Goal: Use online tool/utility: Utilize a website feature to perform a specific function

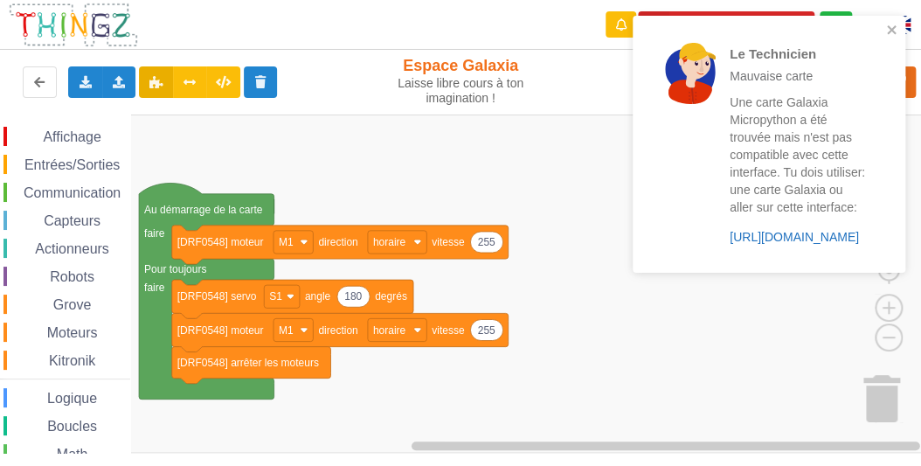
click at [776, 239] on link "https://play.thingz.co/galaxia-micropython" at bounding box center [793, 237] width 129 height 14
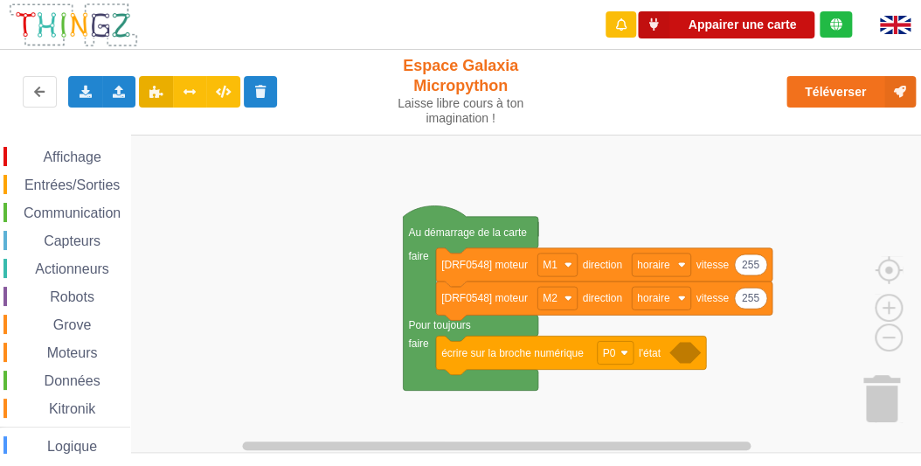
click at [740, 26] on button "Appairer une carte" at bounding box center [726, 24] width 176 height 27
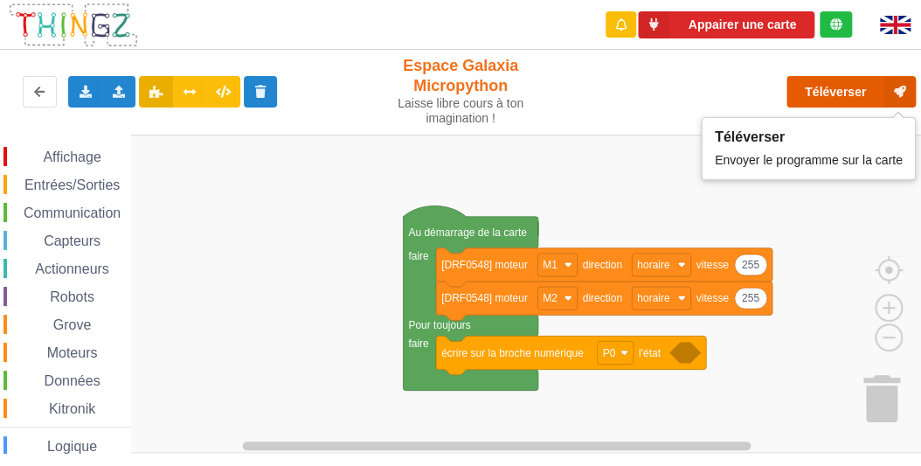
click at [825, 93] on button "Téléverser" at bounding box center [850, 91] width 129 height 31
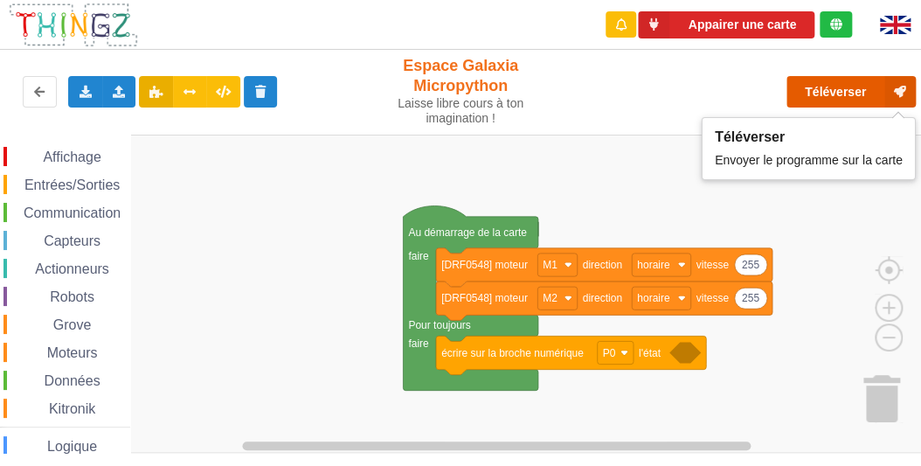
click at [824, 93] on button "Téléverser" at bounding box center [850, 91] width 129 height 31
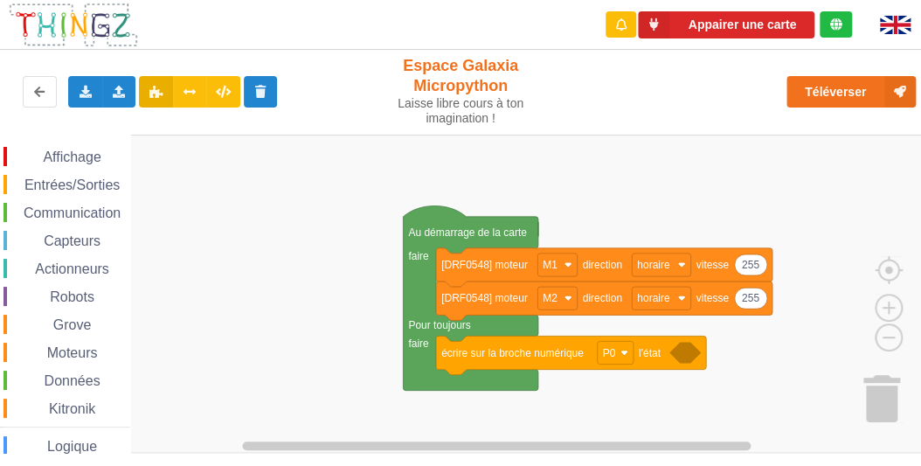
click at [837, 21] on icon at bounding box center [835, 24] width 12 height 12
click at [695, 27] on button "Appairer une carte" at bounding box center [726, 24] width 176 height 27
click at [269, 135] on rect "Espace de travail de Blocky" at bounding box center [466, 294] width 933 height 318
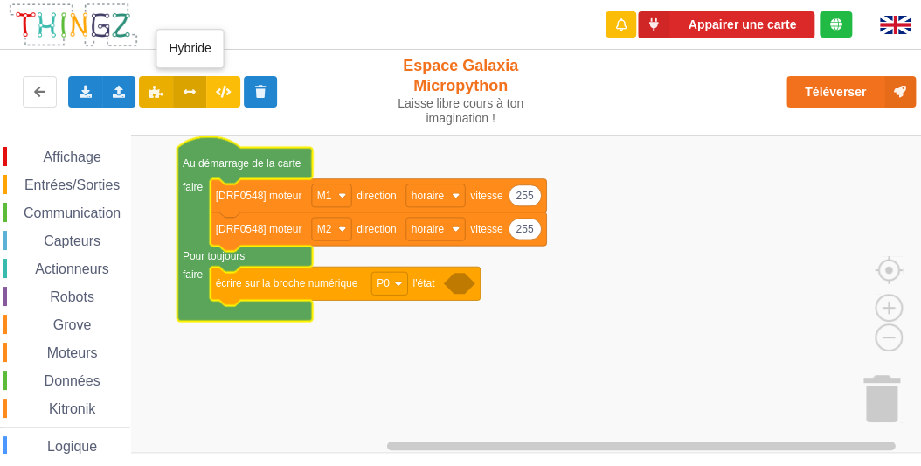
click at [186, 92] on icon at bounding box center [190, 91] width 15 height 10
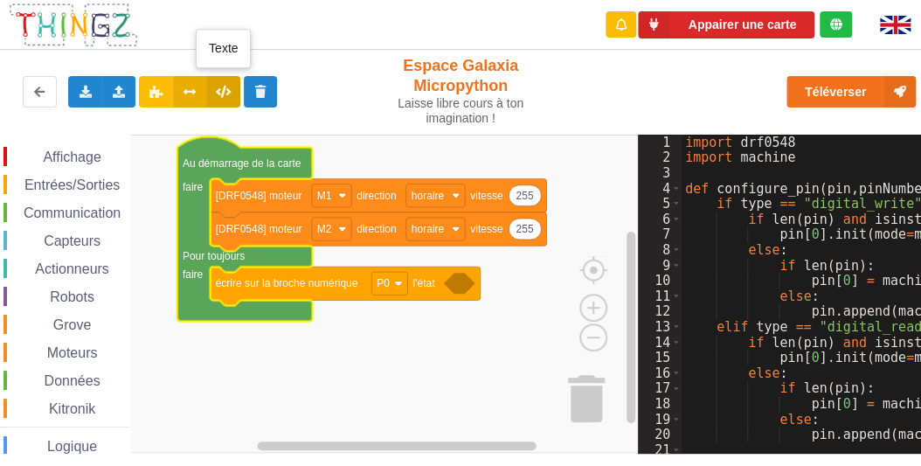
click at [231, 93] on icon at bounding box center [223, 91] width 15 height 10
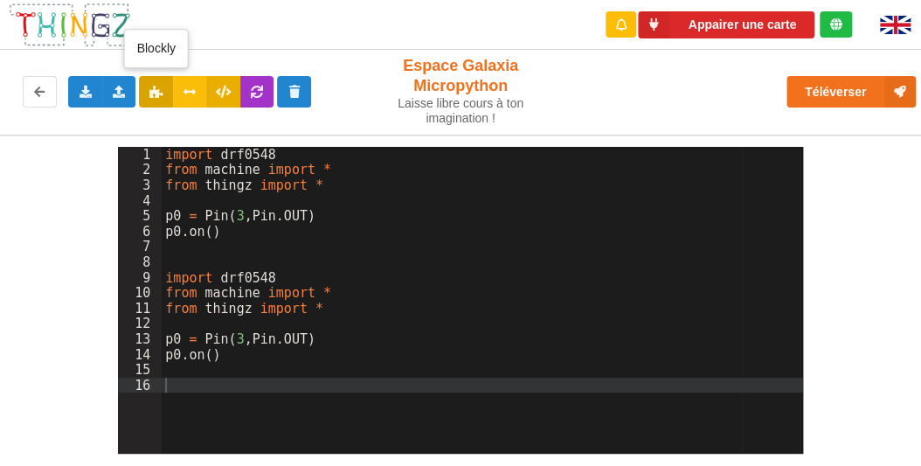
click at [154, 90] on icon at bounding box center [155, 91] width 15 height 10
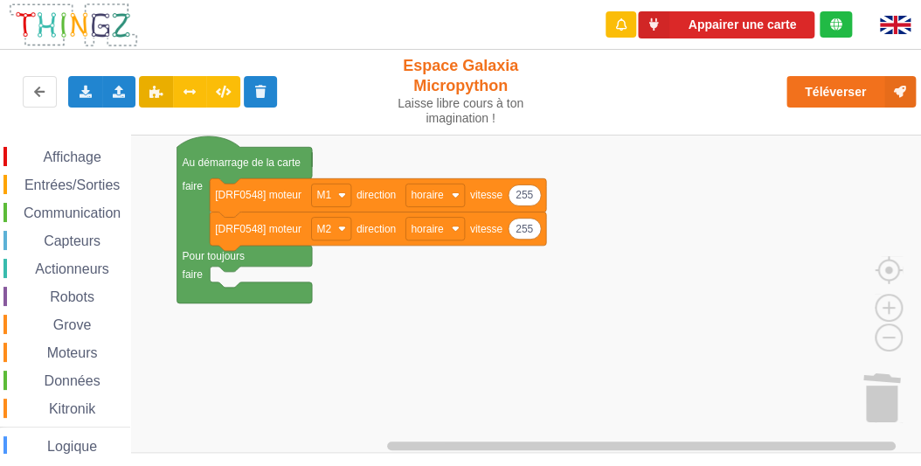
click at [74, 155] on span "Affichage" at bounding box center [71, 156] width 63 height 15
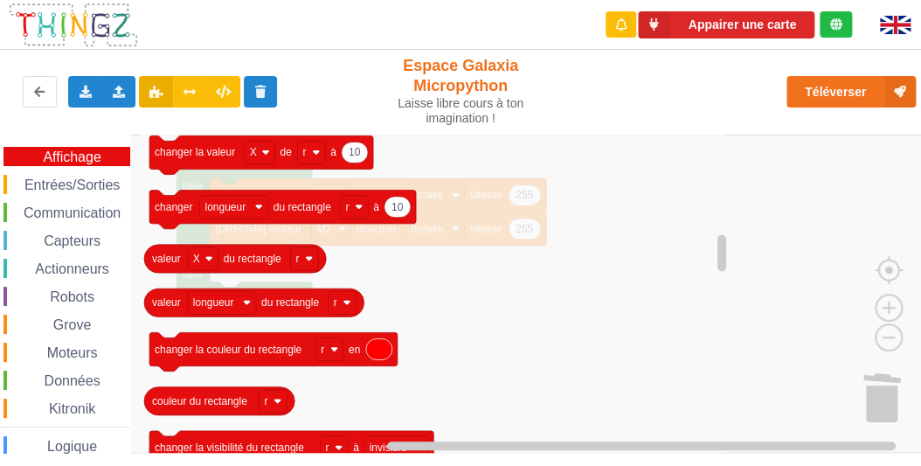
click at [88, 181] on span "Entrées/Sorties" at bounding box center [72, 184] width 100 height 15
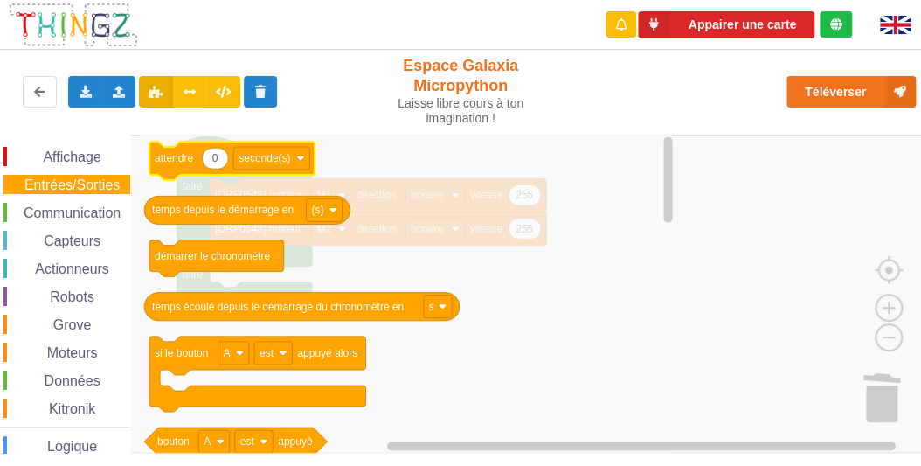
click at [157, 158] on text "attendre" at bounding box center [174, 158] width 38 height 12
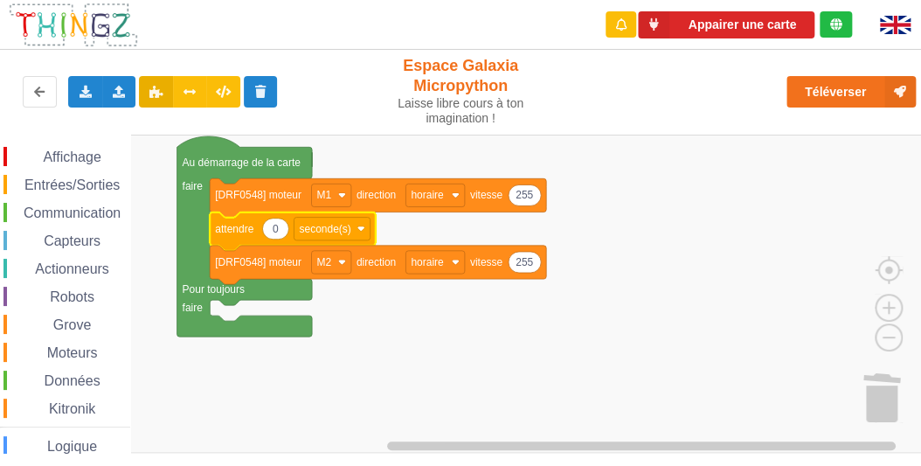
click at [281, 231] on icon "Espace de travail de Blocky" at bounding box center [275, 228] width 26 height 21
type input "1"
click at [685, 25] on button "Appairer une carte" at bounding box center [726, 24] width 176 height 27
click at [240, 241] on icon "Espace de travail de Blocky" at bounding box center [292, 230] width 165 height 38
click at [189, 94] on icon at bounding box center [190, 91] width 15 height 10
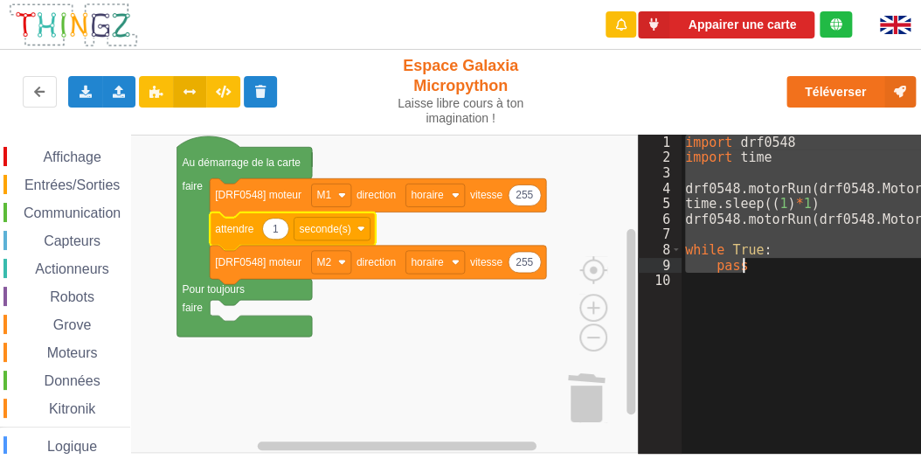
drag, startPoint x: 685, startPoint y: 139, endPoint x: 759, endPoint y: 266, distance: 147.6
click at [759, 266] on div "import drf0548 import time drf0548 . motorRun ( drf0548 . Motors [ "M1" ] , drf…" at bounding box center [907, 304] width 453 height 338
click at [363, 23] on div "Appairer une carte" at bounding box center [460, 25] width 945 height 50
click at [157, 86] on icon at bounding box center [155, 91] width 15 height 10
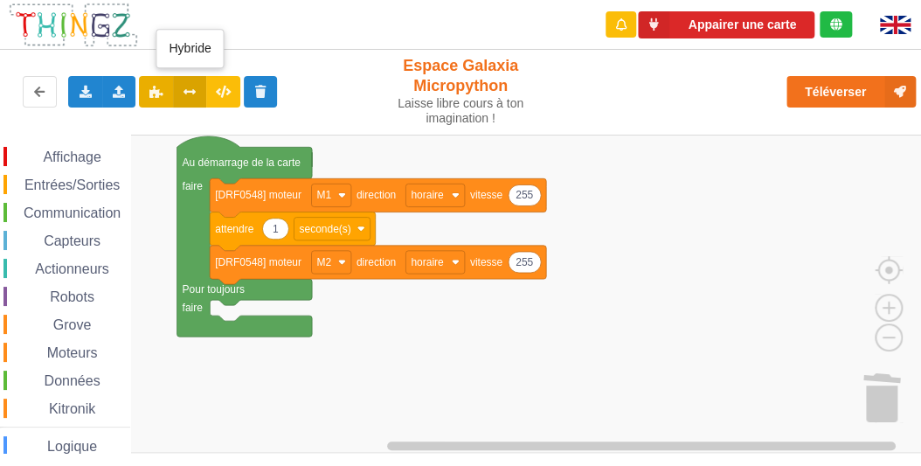
click at [195, 93] on icon at bounding box center [190, 91] width 15 height 10
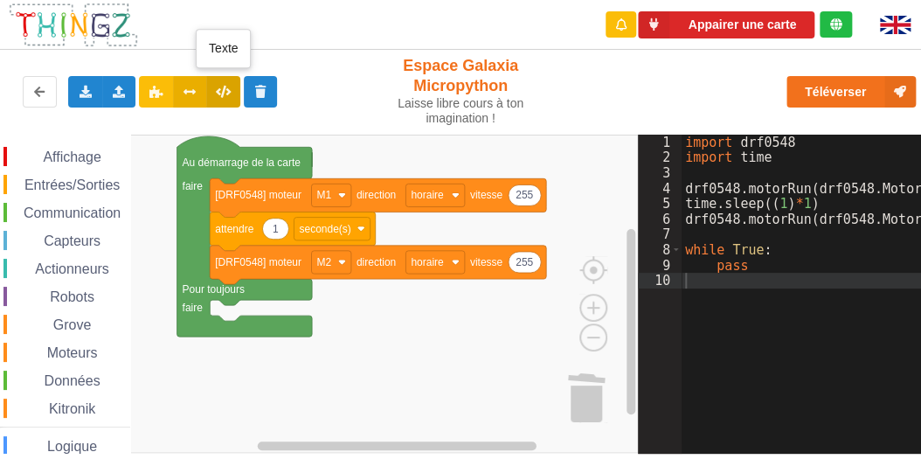
click at [213, 92] on button at bounding box center [223, 91] width 34 height 31
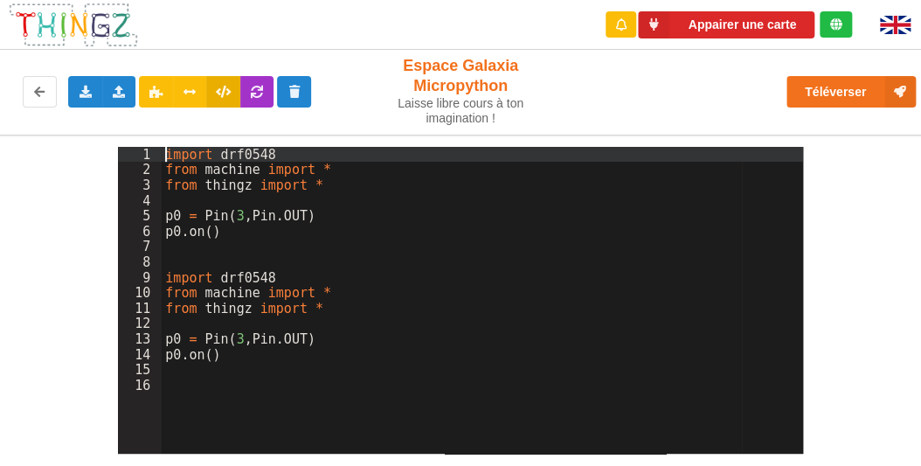
click at [164, 154] on div "import drf0548 from machine import * from thingz import * p0 = Pin ( 3 , Pin . …" at bounding box center [482, 315] width 641 height 336
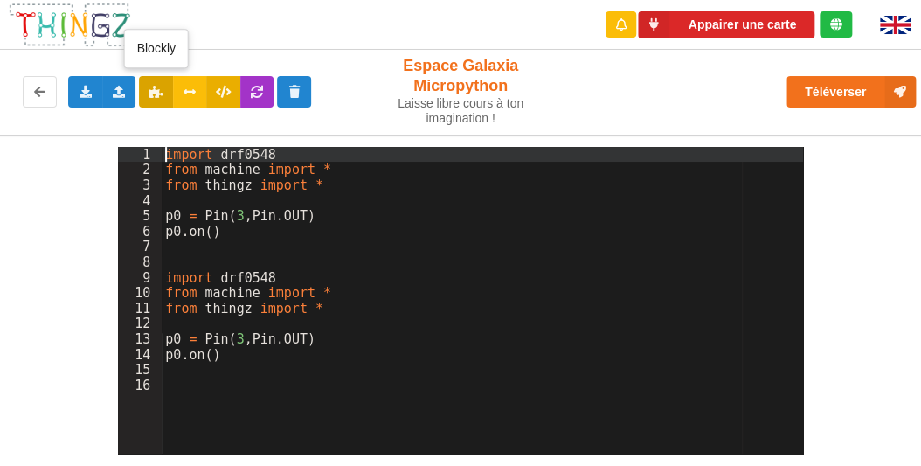
click at [163, 98] on button at bounding box center [156, 91] width 34 height 31
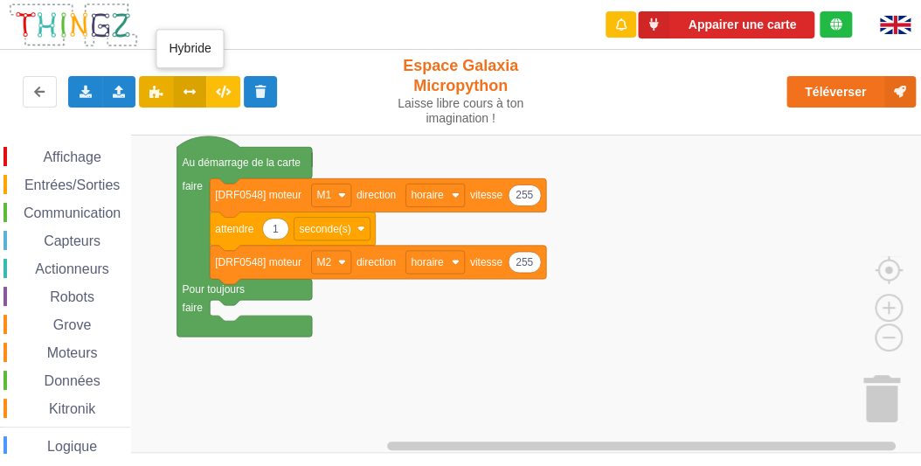
click at [192, 98] on button at bounding box center [190, 91] width 34 height 31
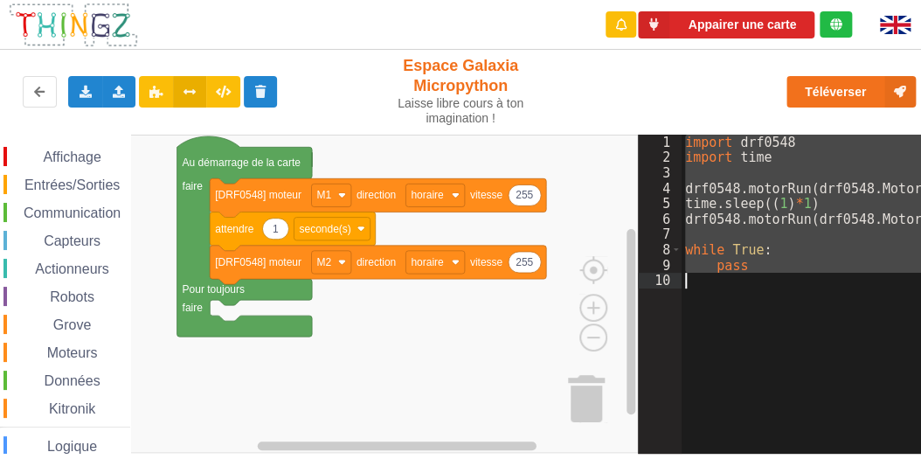
drag, startPoint x: 681, startPoint y: 139, endPoint x: 704, endPoint y: 297, distance: 159.7
click at [704, 297] on div "import drf0548 import time drf0548 . motorRun ( drf0548 . Motors [ "M1" ] , drf…" at bounding box center [907, 304] width 453 height 338
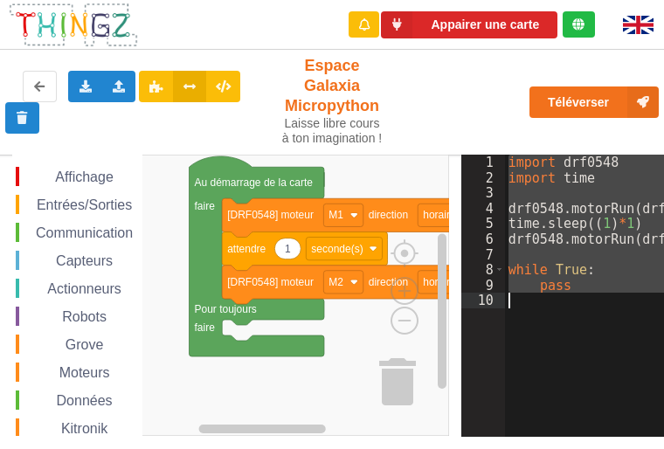
click at [513, 162] on div "import drf0548 import time drf0548 . motorRun ( drf0548 . Motors [ "M1" ] , drf…" at bounding box center [590, 291] width 171 height 272
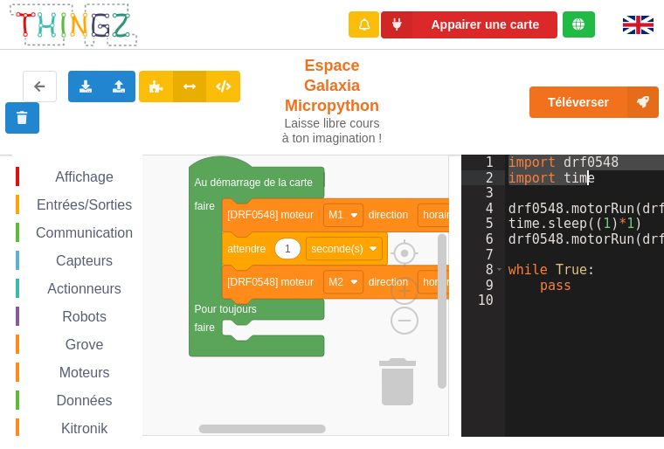
drag, startPoint x: 509, startPoint y: 161, endPoint x: 594, endPoint y: 178, distance: 86.5
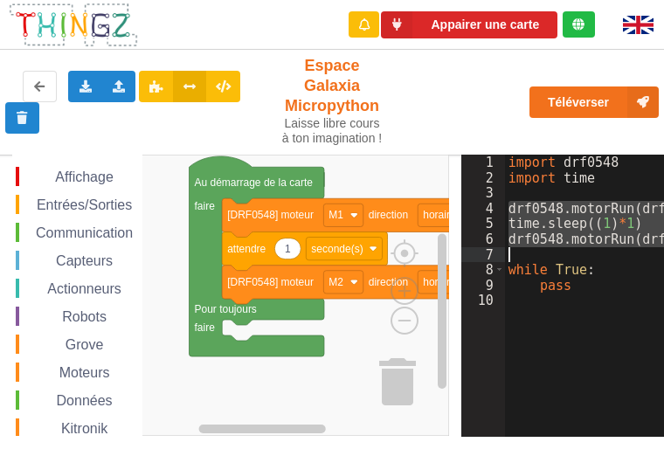
drag, startPoint x: 508, startPoint y: 209, endPoint x: 514, endPoint y: 254, distance: 45.7
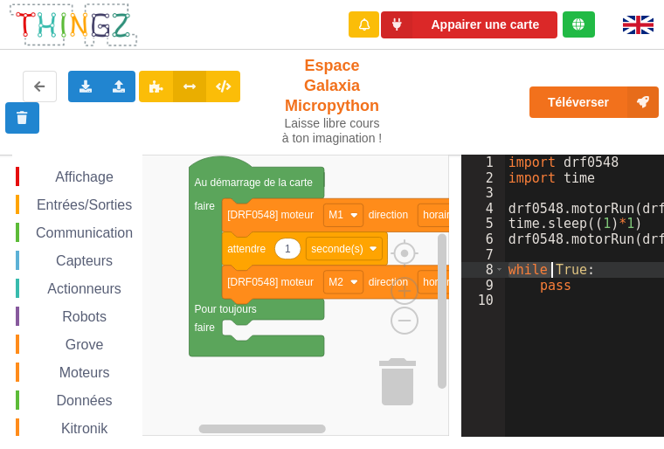
drag, startPoint x: 507, startPoint y: 272, endPoint x: 552, endPoint y: 276, distance: 45.6
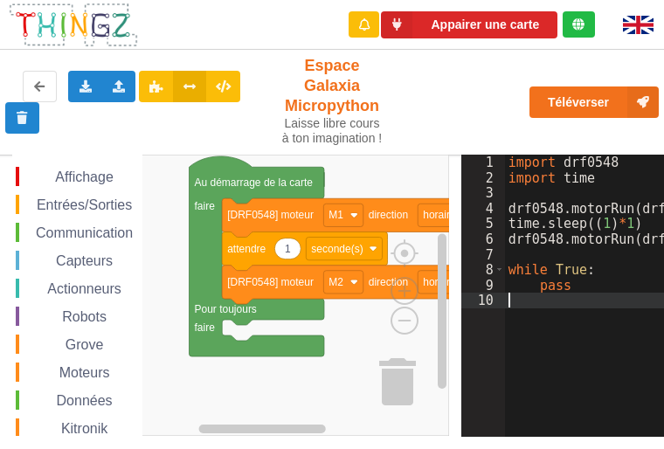
click at [74, 370] on span "Moteurs" at bounding box center [85, 372] width 56 height 15
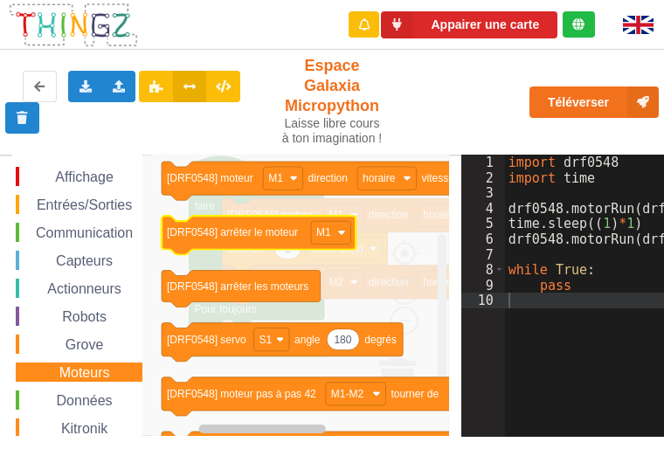
click at [220, 238] on text "[DRF0548] arrêter le moteur" at bounding box center [232, 232] width 131 height 12
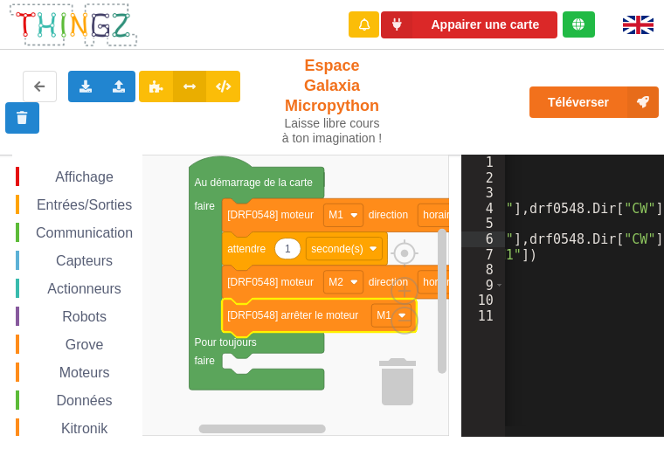
scroll to position [0, 282]
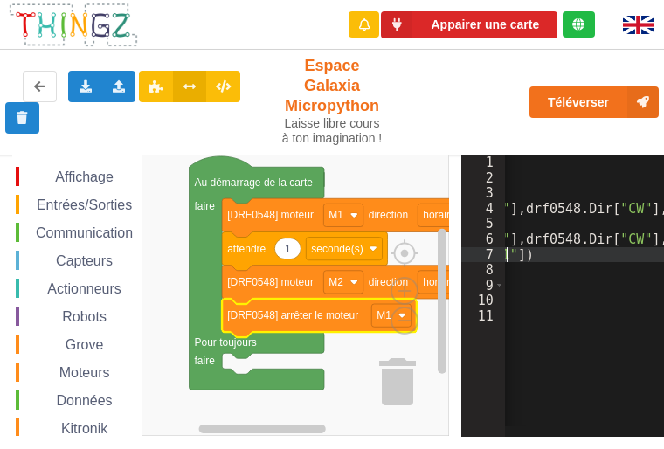
drag, startPoint x: 506, startPoint y: 252, endPoint x: 531, endPoint y: 261, distance: 27.1
click at [531, 261] on div "import drf0548 import time drf0548 . motorRun ( drf0548 . Motors [ "M1" ] , drf…" at bounding box center [449, 305] width 453 height 301
click at [477, 80] on div "Téléverser" at bounding box center [533, 102] width 275 height 56
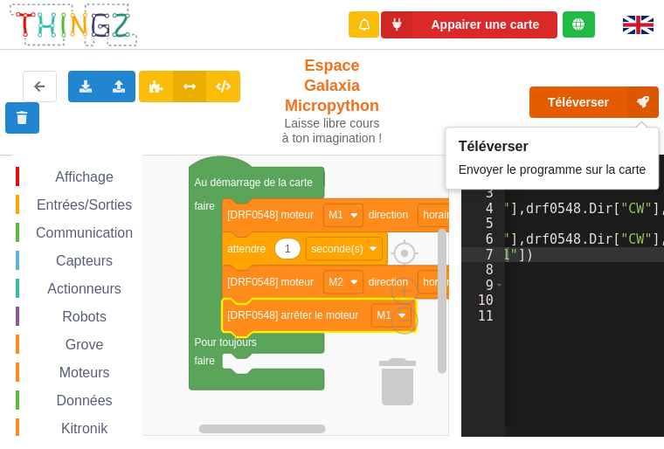
click at [591, 99] on button "Téléverser" at bounding box center [593, 101] width 129 height 31
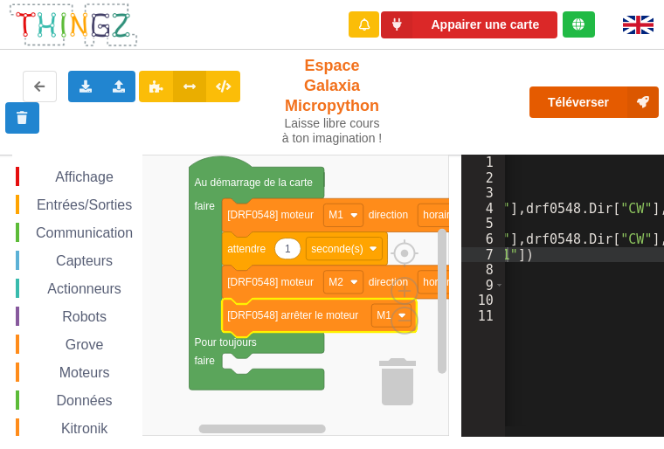
click at [570, 105] on button "Téléverser" at bounding box center [593, 101] width 129 height 31
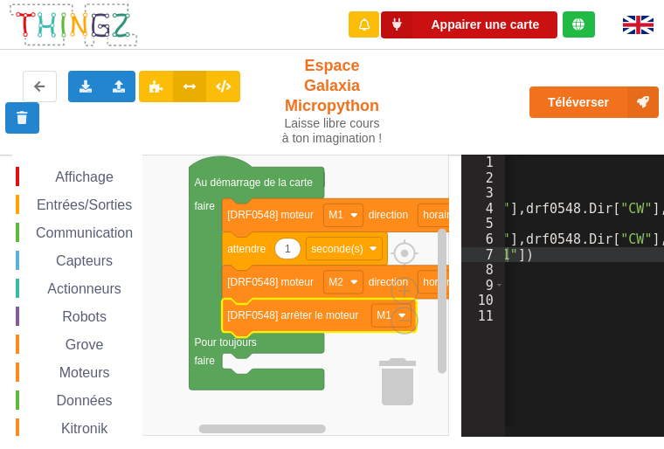
click at [460, 29] on button "Appairer une carte" at bounding box center [469, 24] width 176 height 27
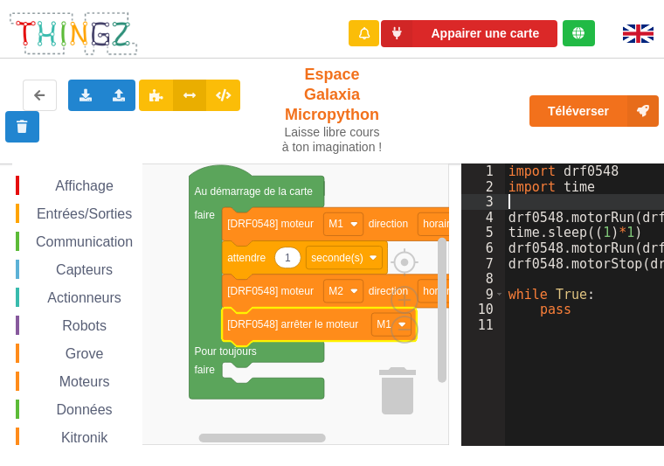
scroll to position [0, 0]
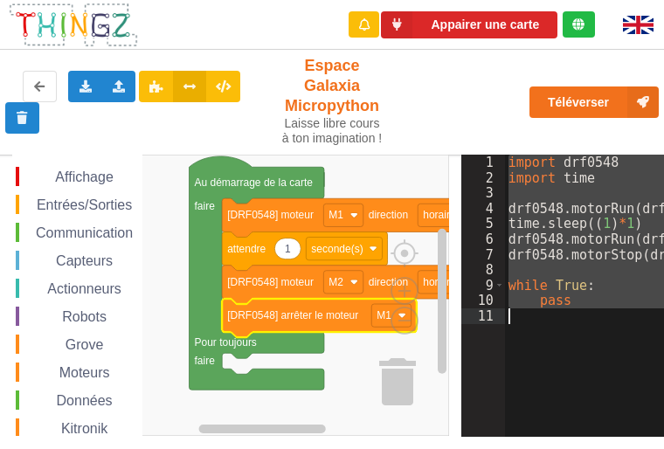
drag, startPoint x: 510, startPoint y: 162, endPoint x: 482, endPoint y: 346, distance: 186.4
click at [490, 335] on div "1 2 3 4 5 6 7 8 9 10 11 import drf0548 import time drf0548 . motorRun ( drf0548…" at bounding box center [568, 296] width 215 height 282
